Goal: Navigation & Orientation: Find specific page/section

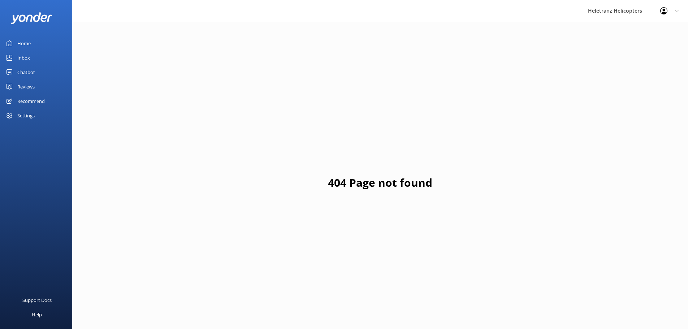
click at [26, 77] on div "Chatbot" at bounding box center [26, 72] width 18 height 14
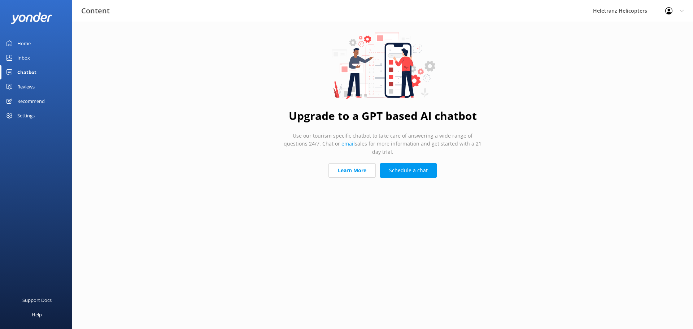
click at [44, 88] on link "Reviews" at bounding box center [36, 86] width 72 height 14
